Goal: Task Accomplishment & Management: Manage account settings

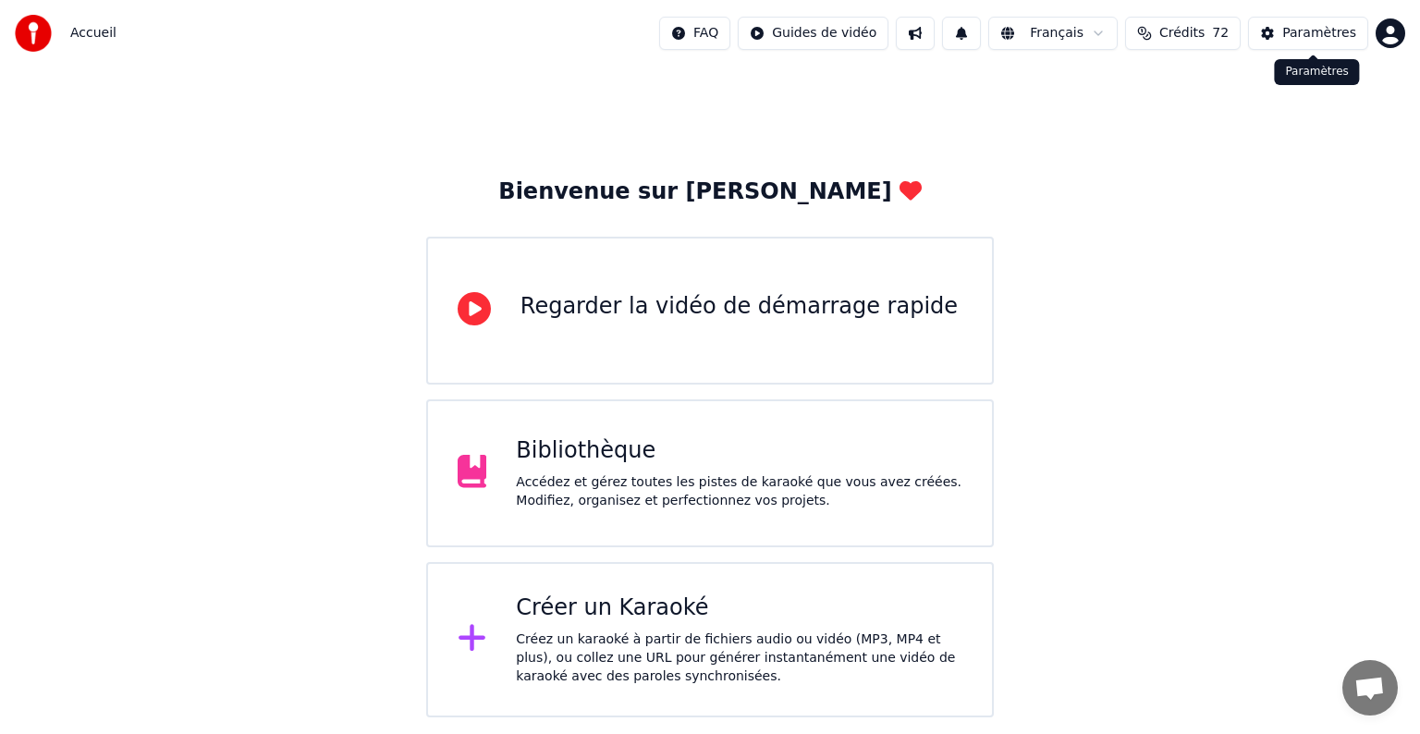
click at [1323, 30] on div "Paramètres" at bounding box center [1319, 33] width 74 height 18
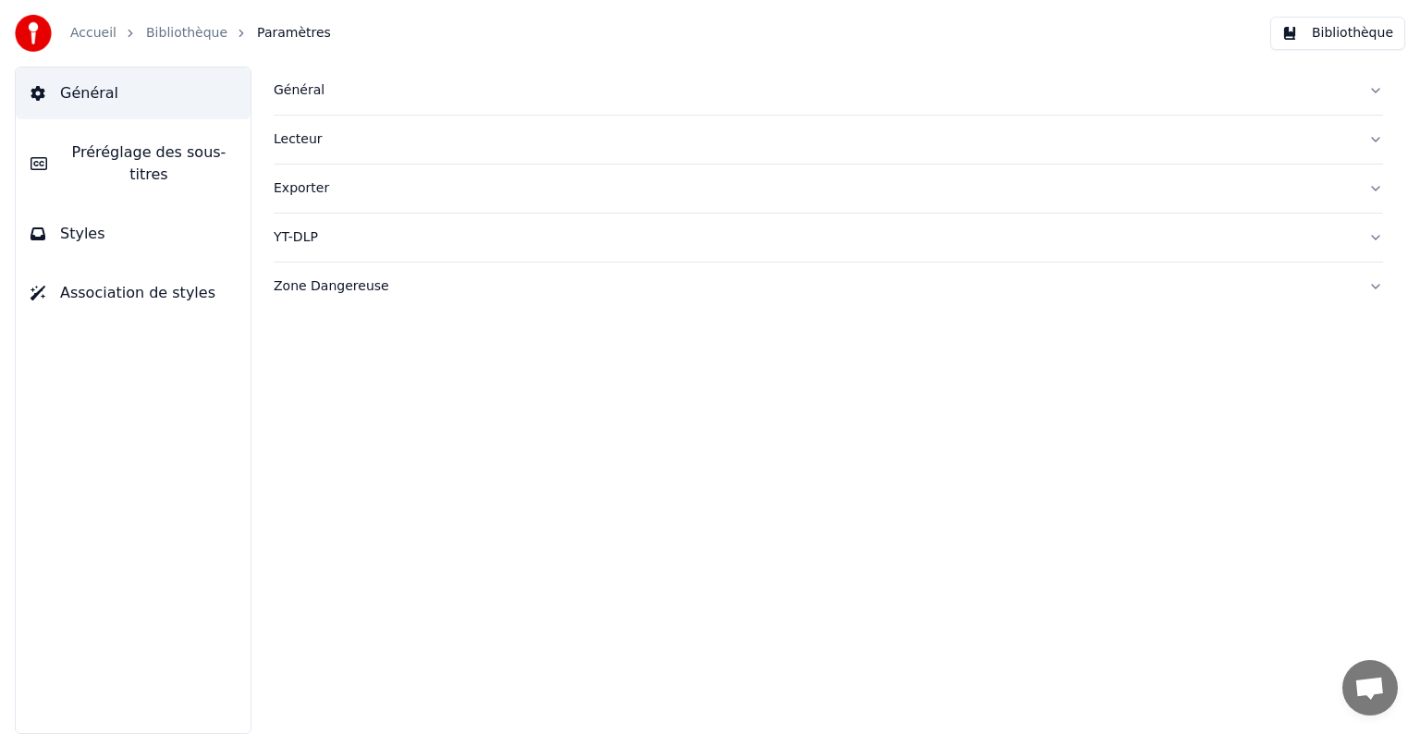
click at [155, 282] on span "Association de styles" at bounding box center [137, 293] width 155 height 22
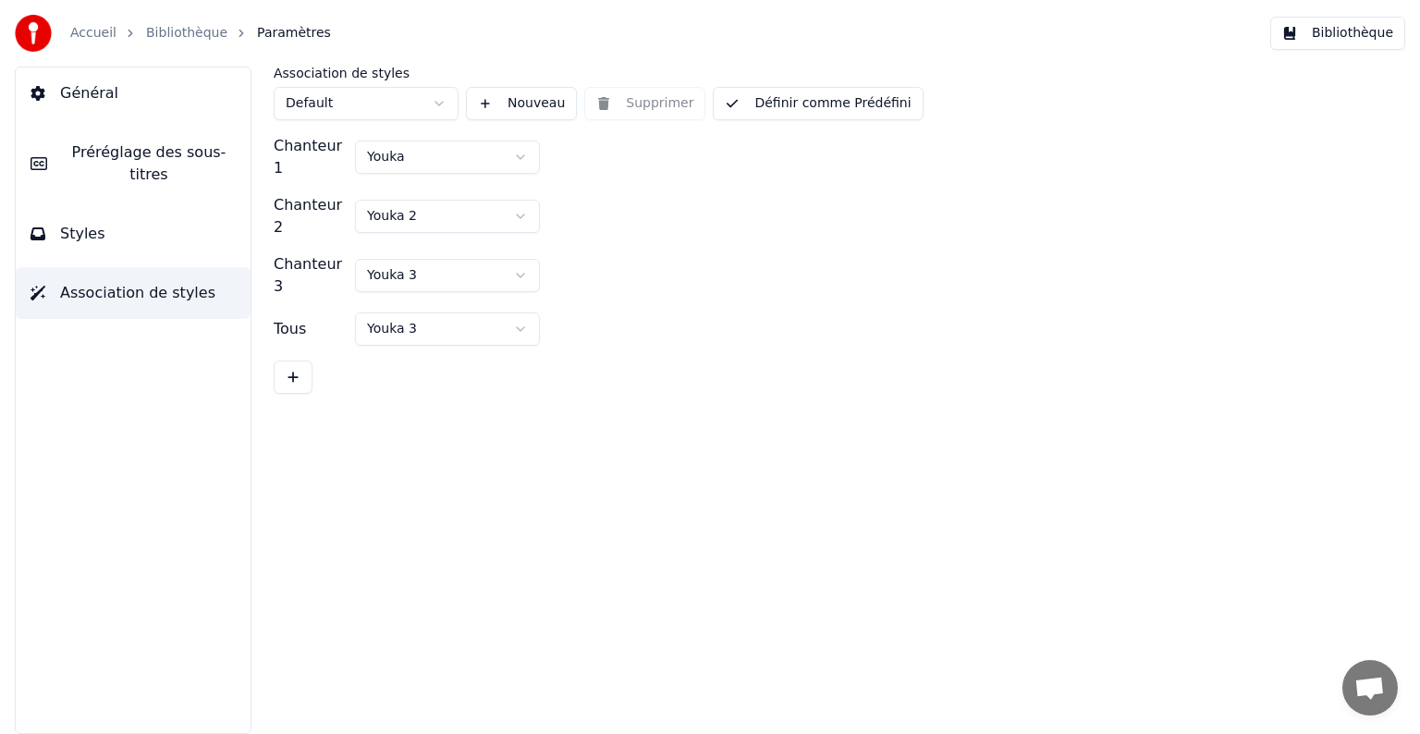
click at [98, 104] on button "Général" at bounding box center [133, 93] width 235 height 52
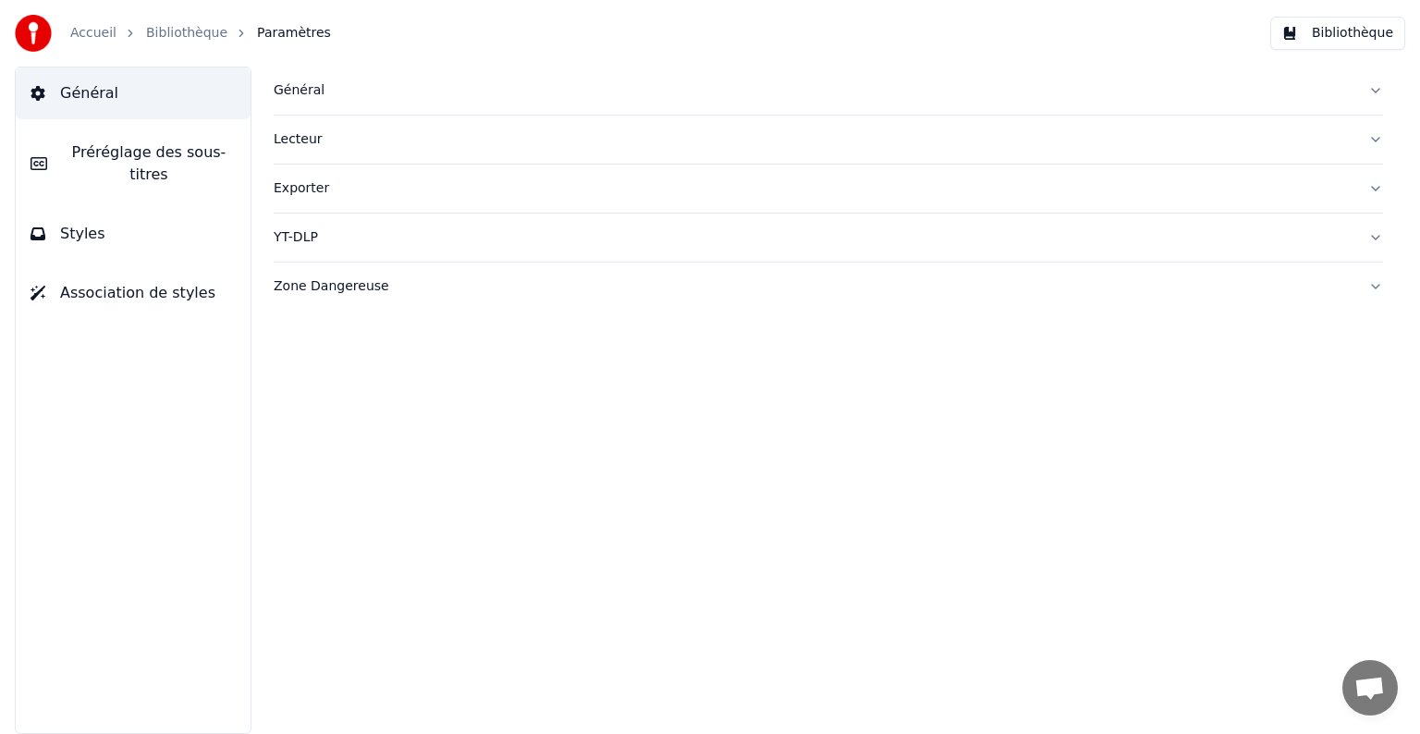
click at [48, 33] on img at bounding box center [33, 33] width 37 height 37
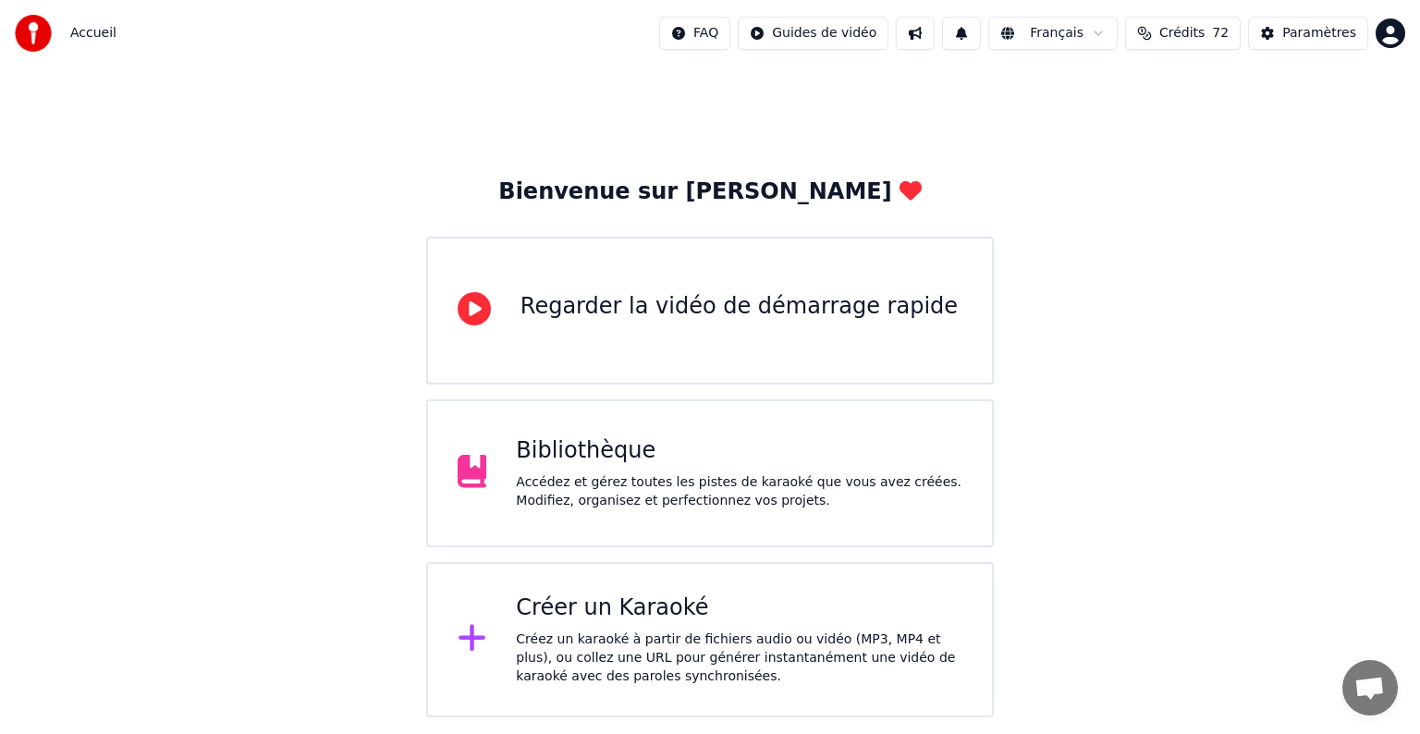
click at [1403, 29] on html "Accueil FAQ Guides de vidéo Français Crédits 72 Paramètres Bienvenue sur Youka …" at bounding box center [710, 358] width 1420 height 717
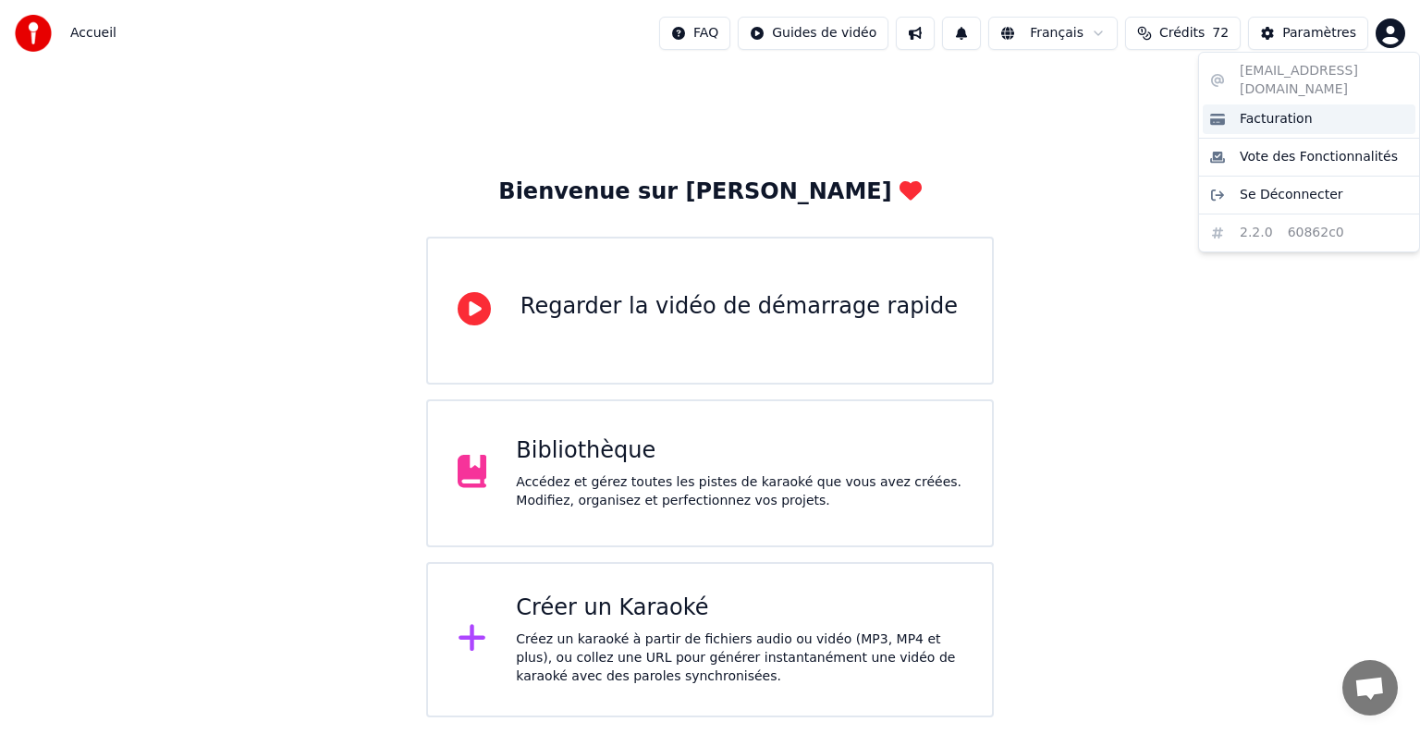
click at [1292, 110] on span "Facturation" at bounding box center [1275, 119] width 73 height 18
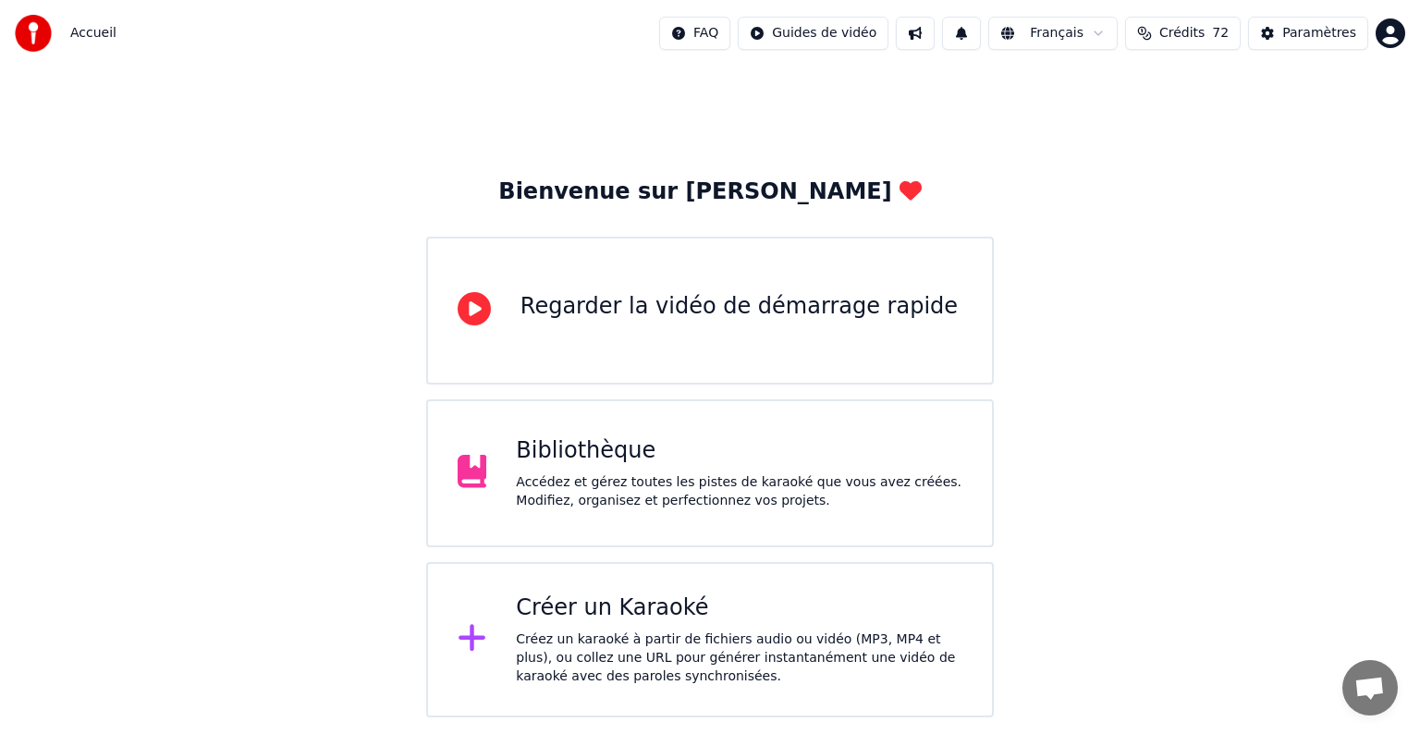
click at [1387, 35] on html "Accueil FAQ Guides de vidéo Français Crédits 72 Paramètres Bienvenue sur Youka …" at bounding box center [710, 358] width 1420 height 717
